Goal: Information Seeking & Learning: Learn about a topic

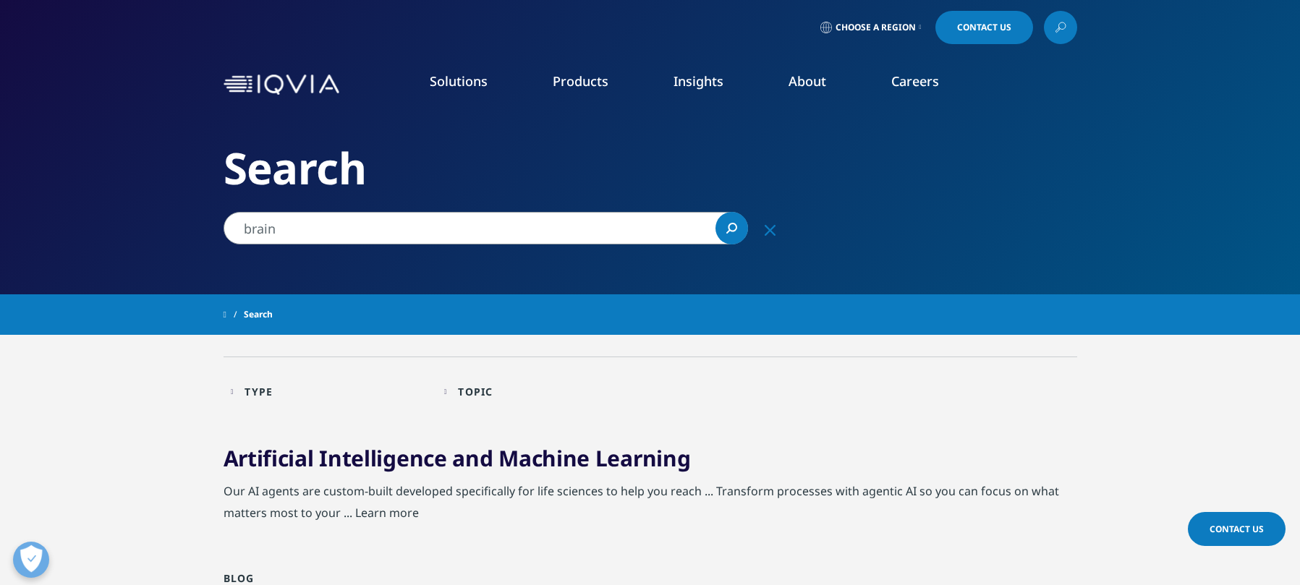
drag, startPoint x: 280, startPoint y: 228, endPoint x: 167, endPoint y: 216, distance: 113.5
click at [223, 216] on input "brain" at bounding box center [485, 228] width 524 height 33
type input "huntington"
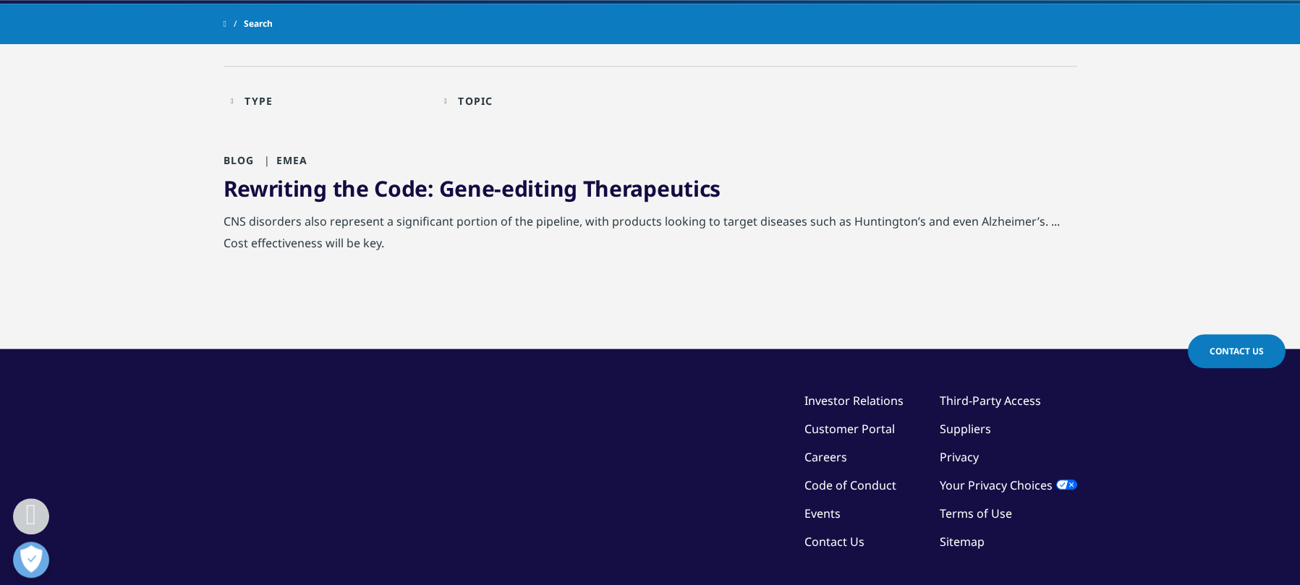
scroll to position [299, 0]
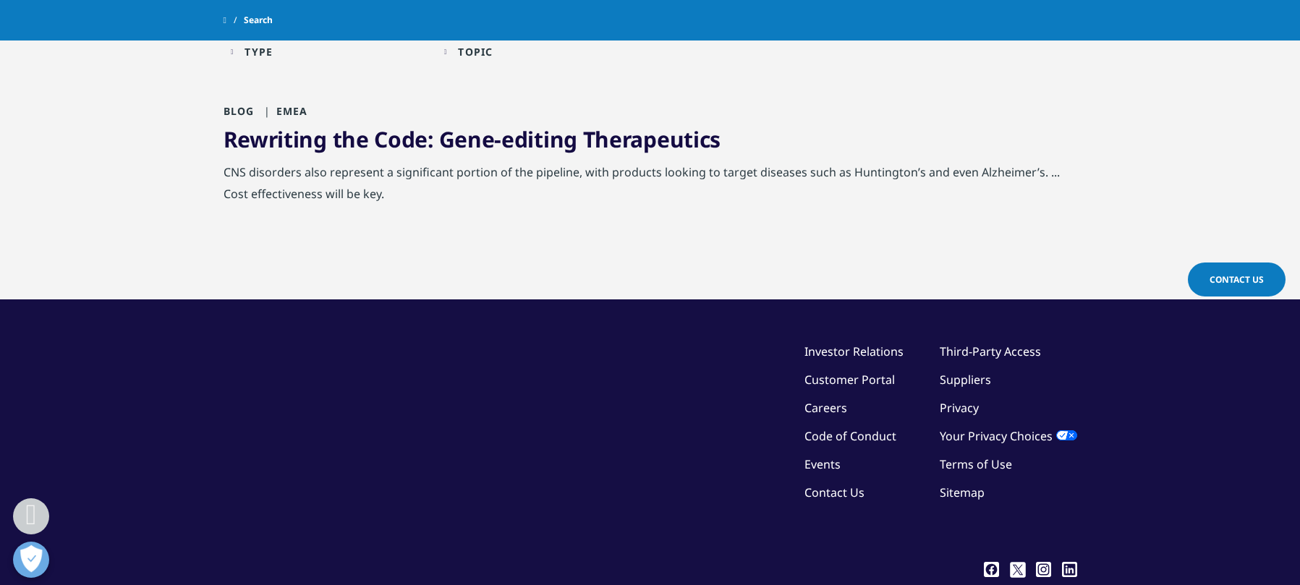
click at [640, 152] on link "Rewriting the Code: Gene-editing Therapeutics" at bounding box center [472, 139] width 498 height 30
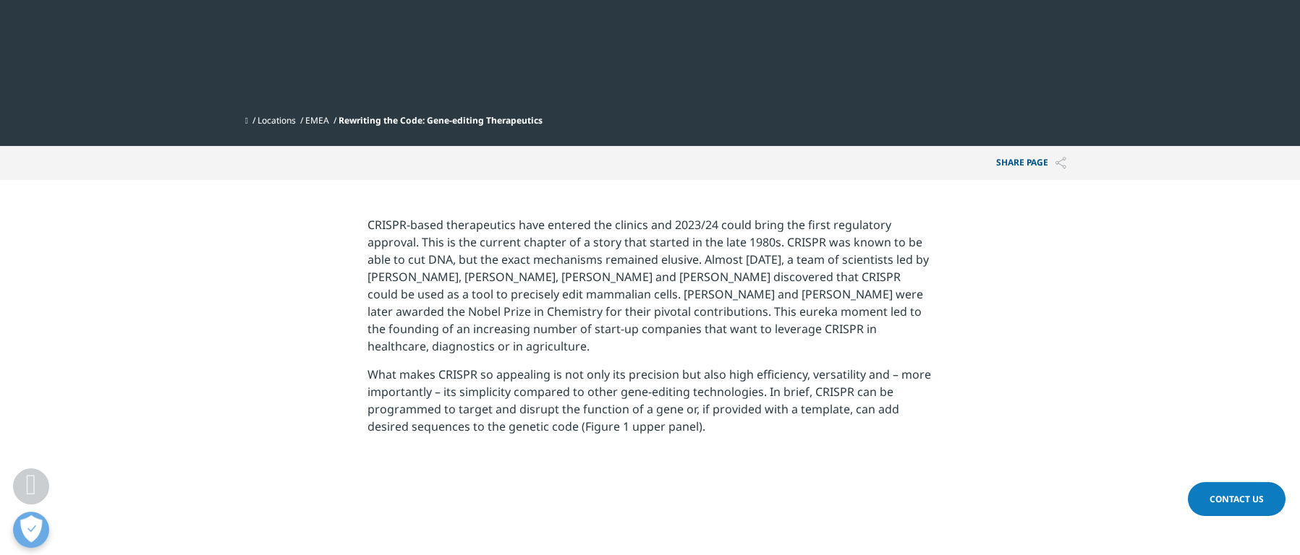
scroll to position [1449, 0]
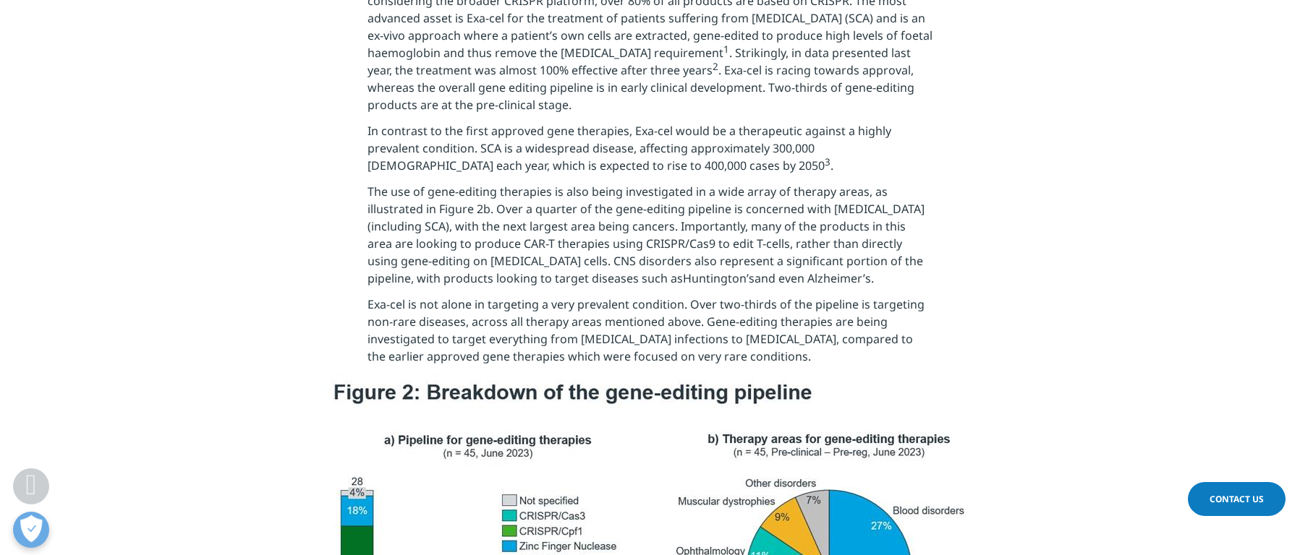
click at [255, 323] on section "Figure 1: An overview of gene editing and the history of CRISPR. Sources: Natur…" at bounding box center [650, 59] width 1300 height 630
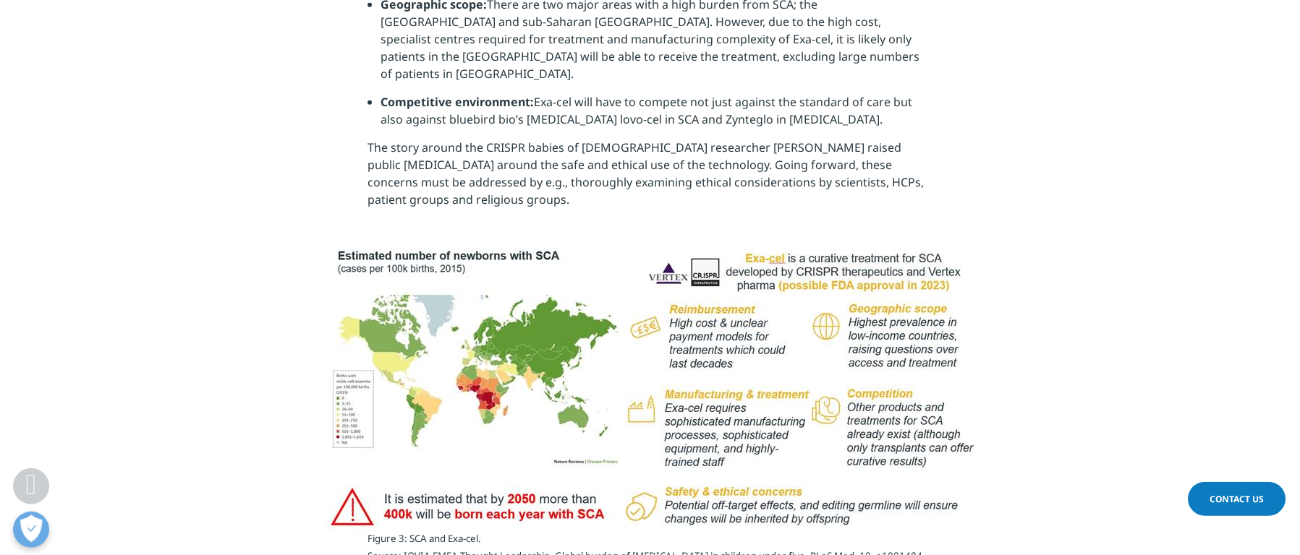
scroll to position [2647, 0]
